Goal: Task Accomplishment & Management: Manage account settings

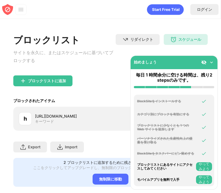
click at [120, 62] on div "リダイレクト クリックしてリダイレクトのウェブサイトを設定する スケジュール 08:00 to 22:00 毎日" at bounding box center [162, 51] width 92 height 35
click at [172, 44] on div "スケジュール 08:00 to 22:00 毎日" at bounding box center [186, 39] width 44 height 11
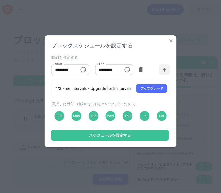
click at [85, 70] on icon "Choose time, selected time is 8:00 AM" at bounding box center [83, 69] width 7 height 7
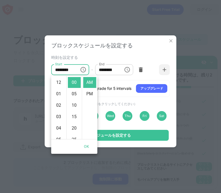
scroll to position [91, 0]
click at [63, 100] on li "10" at bounding box center [59, 105] width 13 height 11
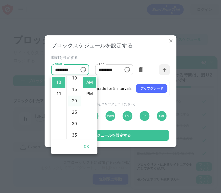
scroll to position [26, 0]
click at [75, 126] on li "40" at bounding box center [74, 128] width 13 height 11
type input "********"
click at [87, 146] on button "OK" at bounding box center [86, 146] width 17 height 10
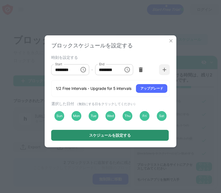
click at [101, 140] on div "スケジュールを設定する" at bounding box center [110, 135] width 118 height 11
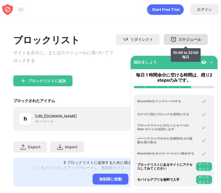
click at [179, 39] on div "スケジュール 10:40 to 22:00 毎日" at bounding box center [186, 39] width 44 height 11
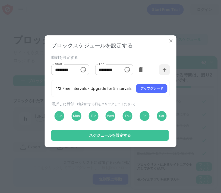
click at [85, 69] on icon "Choose time, selected time is 10:40 AM" at bounding box center [83, 69] width 5 height 5
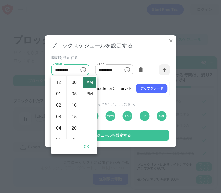
scroll to position [114, 0]
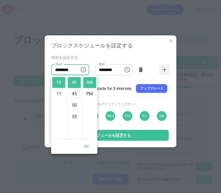
click at [76, 96] on li "45" at bounding box center [74, 93] width 13 height 11
type input "********"
click at [89, 149] on button "OK" at bounding box center [86, 146] width 17 height 10
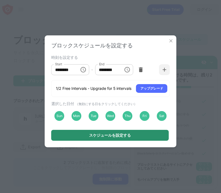
click at [118, 132] on div "スケジュールを設定する" at bounding box center [110, 135] width 118 height 11
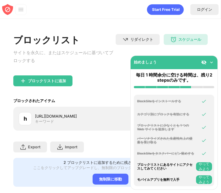
click at [181, 45] on div "リダイレクト クリックしてリダイレクトのウェブサイトを設定する スケジュール 10:45 to 22:00 毎日" at bounding box center [162, 51] width 92 height 35
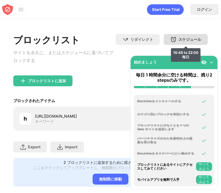
click at [181, 44] on div "スケジュール 10:45 to 22:00 毎日" at bounding box center [186, 39] width 44 height 11
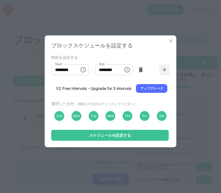
click at [87, 71] on button "Choose time, selected time is 10:45 AM" at bounding box center [83, 69] width 11 height 11
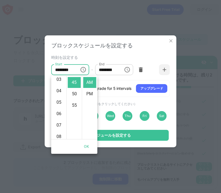
scroll to position [37, 0]
click at [56, 137] on li "08" at bounding box center [59, 137] width 13 height 11
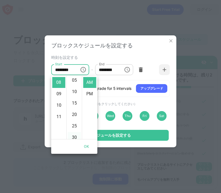
scroll to position [0, 0]
click at [76, 79] on li "00" at bounding box center [74, 82] width 13 height 11
type input "********"
click at [89, 149] on button "OK" at bounding box center [86, 146] width 17 height 10
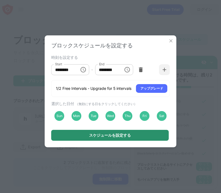
click at [95, 137] on div "スケジュールを設定する" at bounding box center [110, 135] width 42 height 4
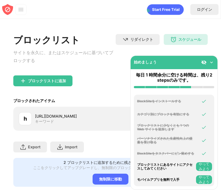
click at [106, 80] on div "ブロックリストに追加" at bounding box center [110, 85] width 195 height 20
click at [103, 78] on div "ブロックリストに追加" at bounding box center [110, 85] width 195 height 20
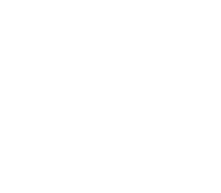
click at [81, 2] on html at bounding box center [110, 1] width 221 height 2
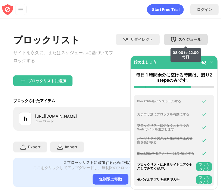
click at [180, 41] on div "スケジュール" at bounding box center [190, 39] width 23 height 5
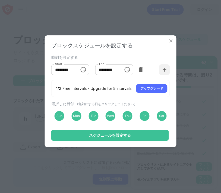
click at [84, 69] on icon "Choose time, selected time is 8:00 AM" at bounding box center [83, 69] width 7 height 7
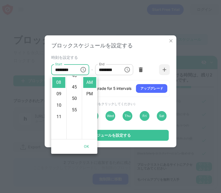
scroll to position [89, 0]
click at [56, 107] on li "10" at bounding box center [59, 105] width 13 height 11
click at [75, 86] on li "55" at bounding box center [74, 82] width 13 height 11
type input "********"
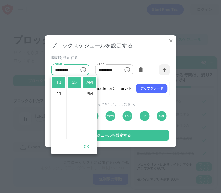
click at [87, 148] on button "OK" at bounding box center [86, 146] width 17 height 10
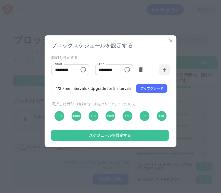
click at [100, 142] on div "ブロックスケジュールを設定する 時刻を設定する Start ******** Start - End ******** End 1/2 Free Interv…" at bounding box center [111, 91] width 132 height 112
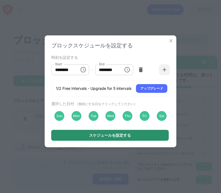
click at [103, 135] on div "スケジュールを設定する" at bounding box center [110, 135] width 42 height 4
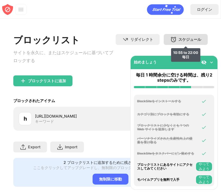
click at [175, 41] on img at bounding box center [174, 39] width 7 height 7
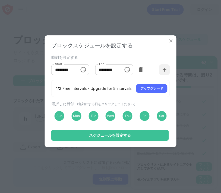
click at [85, 72] on icon "Choose time, selected time is 10:55 AM" at bounding box center [83, 69] width 7 height 7
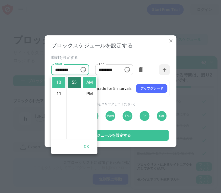
scroll to position [0, 0]
click at [75, 86] on li "00" at bounding box center [74, 82] width 13 height 11
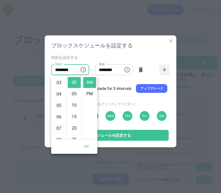
scroll to position [36, 0]
click at [58, 118] on li "06" at bounding box center [59, 114] width 13 height 11
type input "********"
click at [90, 144] on button "OK" at bounding box center [86, 146] width 17 height 10
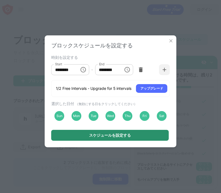
click at [108, 134] on div "スケジュールを設定する" at bounding box center [110, 135] width 42 height 4
